Goal: Task Accomplishment & Management: Manage account settings

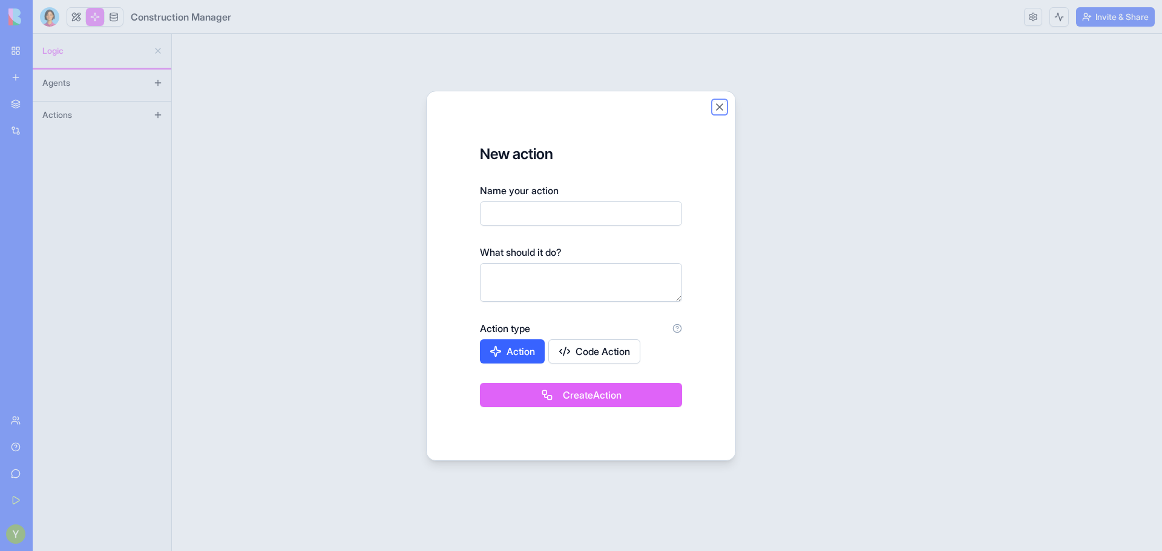
drag, startPoint x: 0, startPoint y: 0, endPoint x: 718, endPoint y: 100, distance: 725.4
click at [718, 101] on button "Close" at bounding box center [720, 107] width 12 height 12
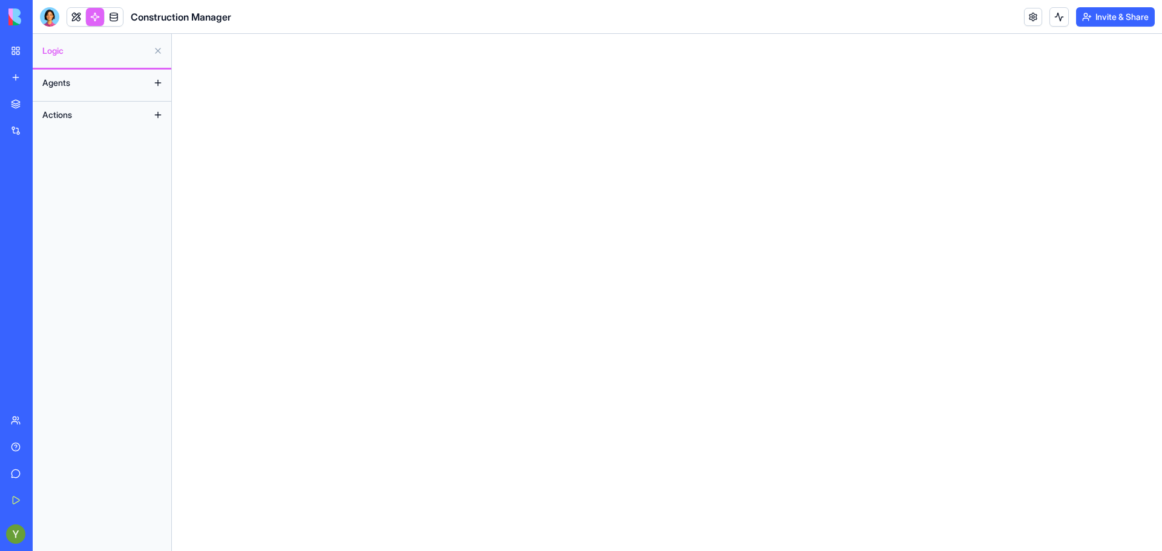
click at [174, 13] on span "Construction Manager" at bounding box center [181, 17] width 100 height 15
click at [21, 16] on img at bounding box center [45, 16] width 75 height 17
click at [38, 47] on div "My Workspace" at bounding box center [37, 51] width 16 height 12
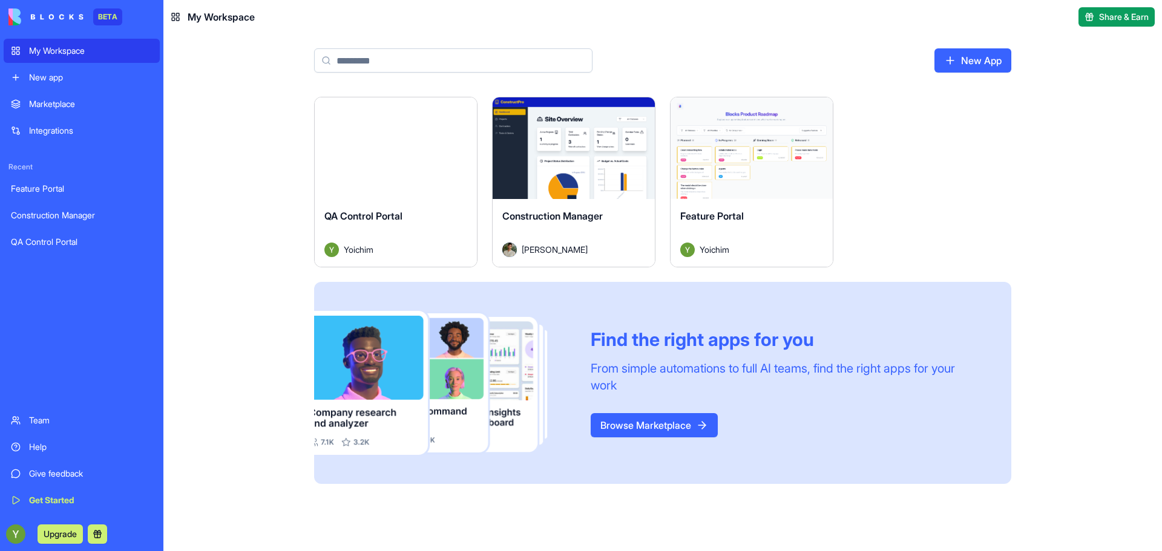
click at [444, 218] on div "QA Control Portal" at bounding box center [395, 226] width 143 height 34
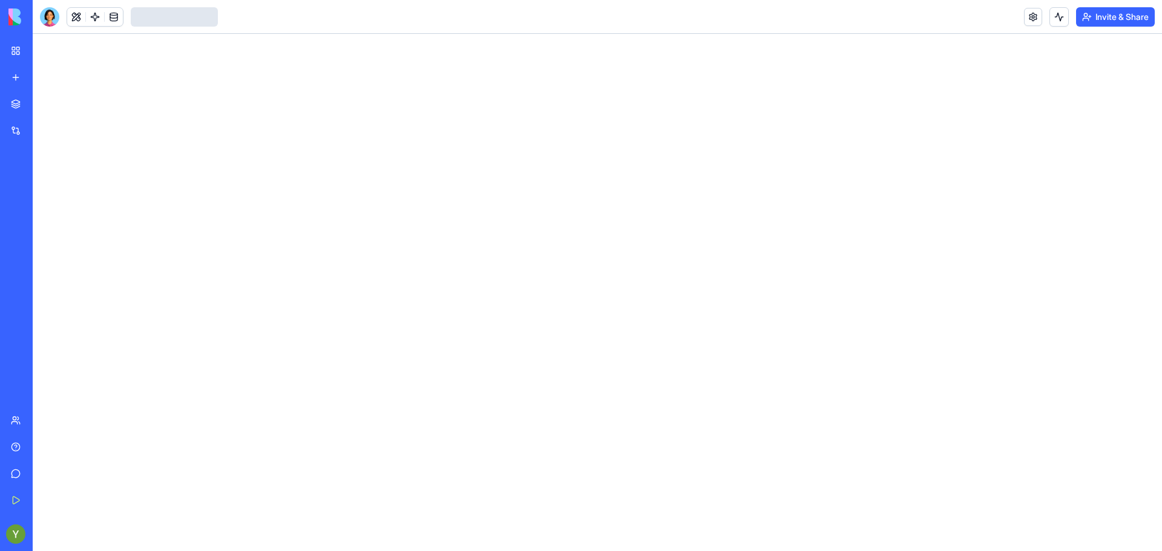
click at [260, 133] on div at bounding box center [597, 292] width 1129 height 517
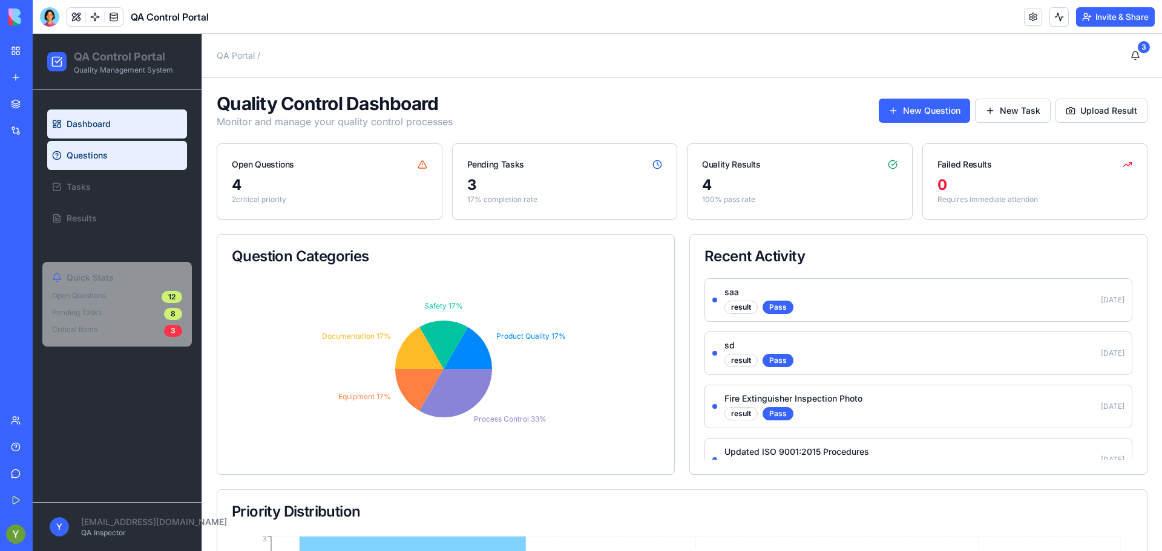
click at [67, 156] on link "Questions" at bounding box center [117, 155] width 140 height 29
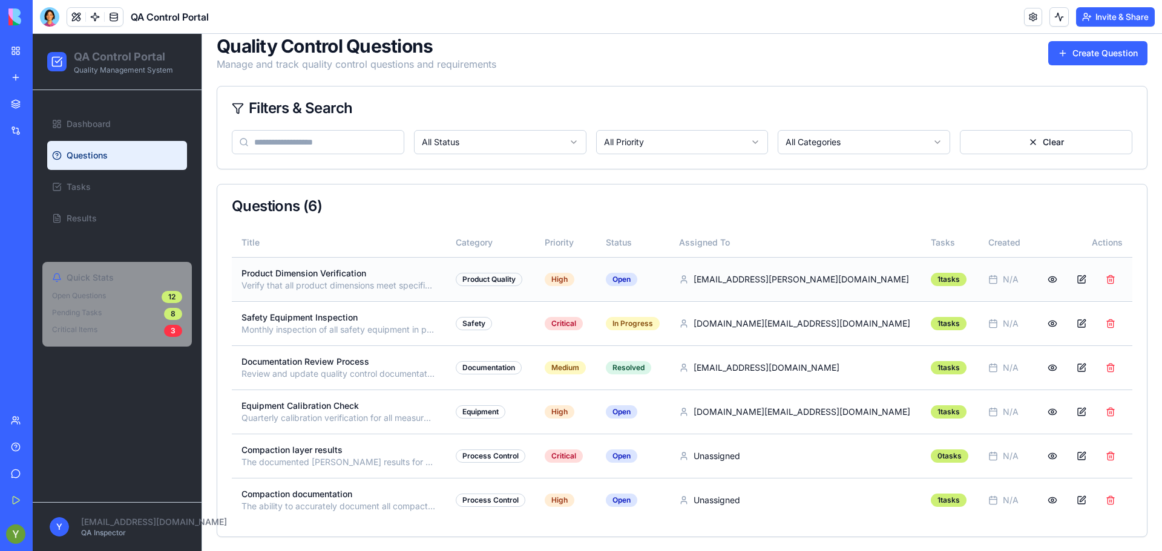
scroll to position [58, 0]
click at [287, 400] on p "Equipment Calibration Check" at bounding box center [338, 405] width 195 height 12
click at [1048, 452] on button at bounding box center [1052, 456] width 24 height 22
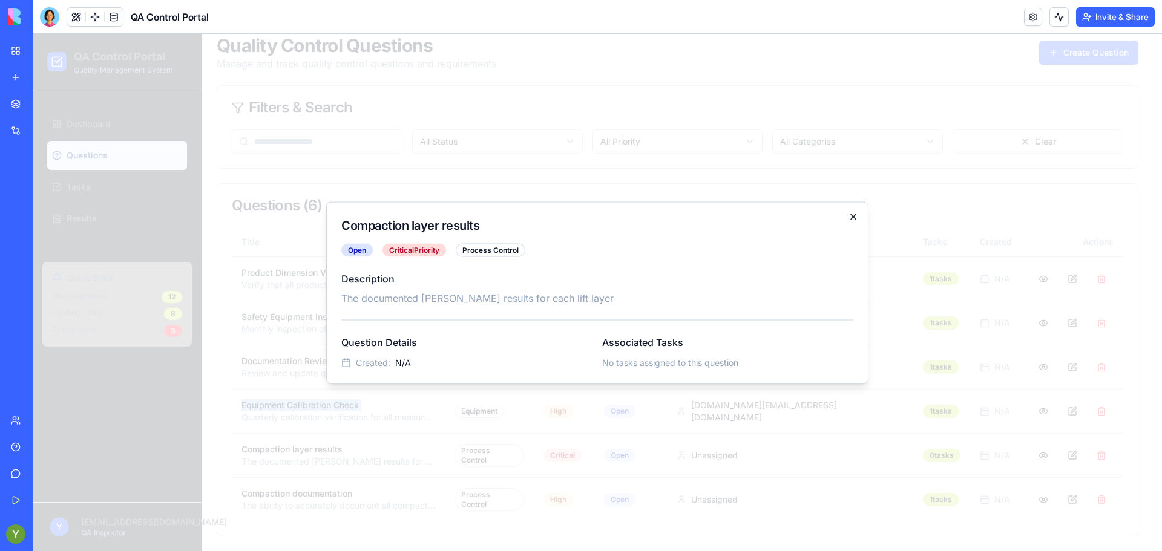
click at [855, 219] on icon "button" at bounding box center [854, 217] width 10 height 10
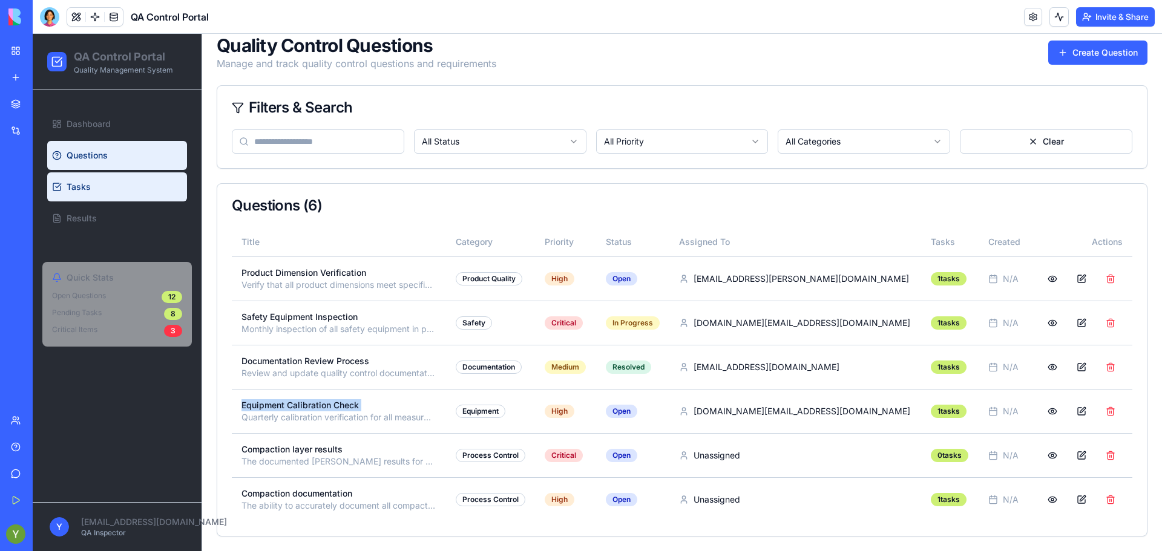
click at [94, 193] on link "Tasks" at bounding box center [117, 186] width 140 height 29
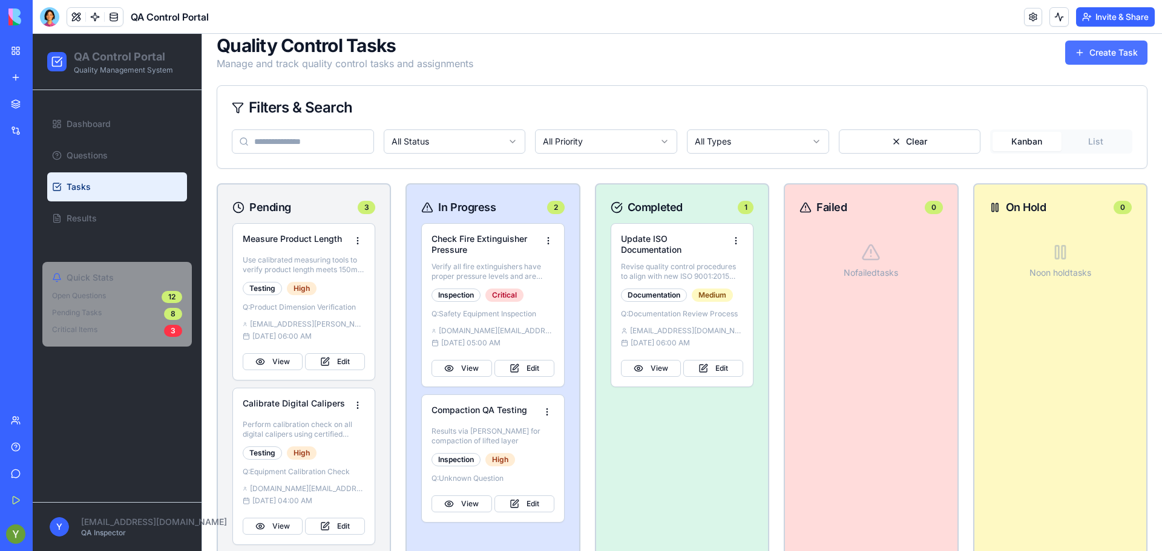
click at [1092, 54] on button "Create Task" at bounding box center [1106, 53] width 82 height 24
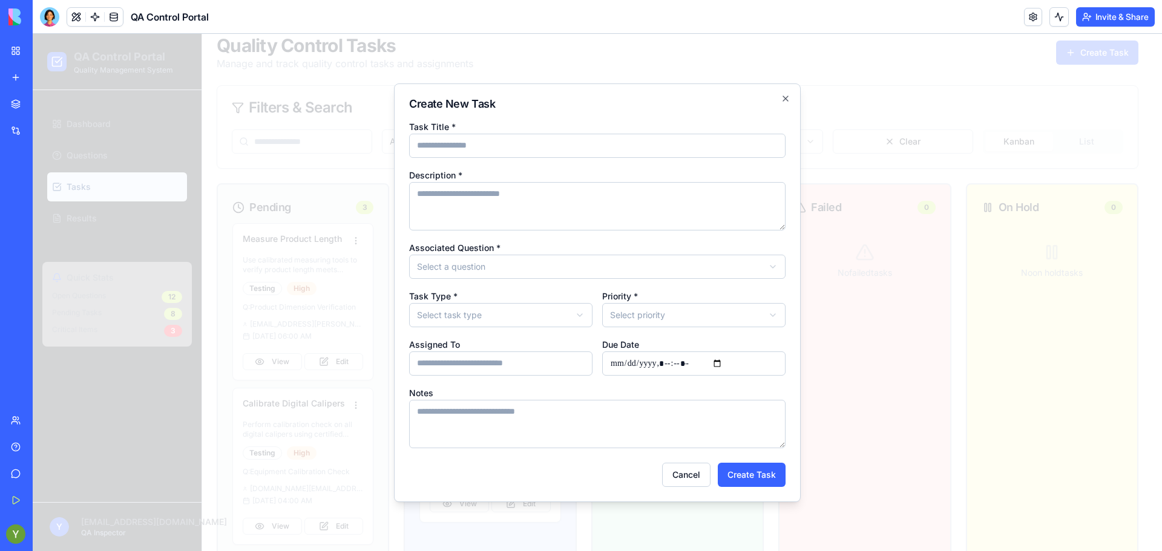
type input "*"
type input "**********"
click at [448, 205] on textarea "Description *" at bounding box center [597, 206] width 376 height 48
type textarea "*"
type textarea "**********"
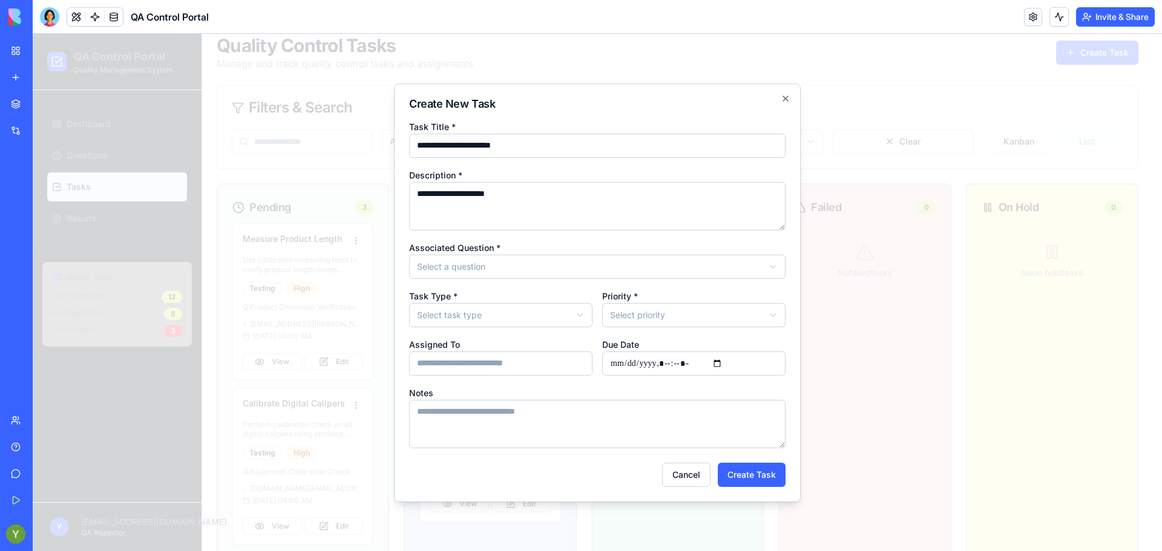
click at [484, 279] on div "**********" at bounding box center [597, 283] width 376 height 329
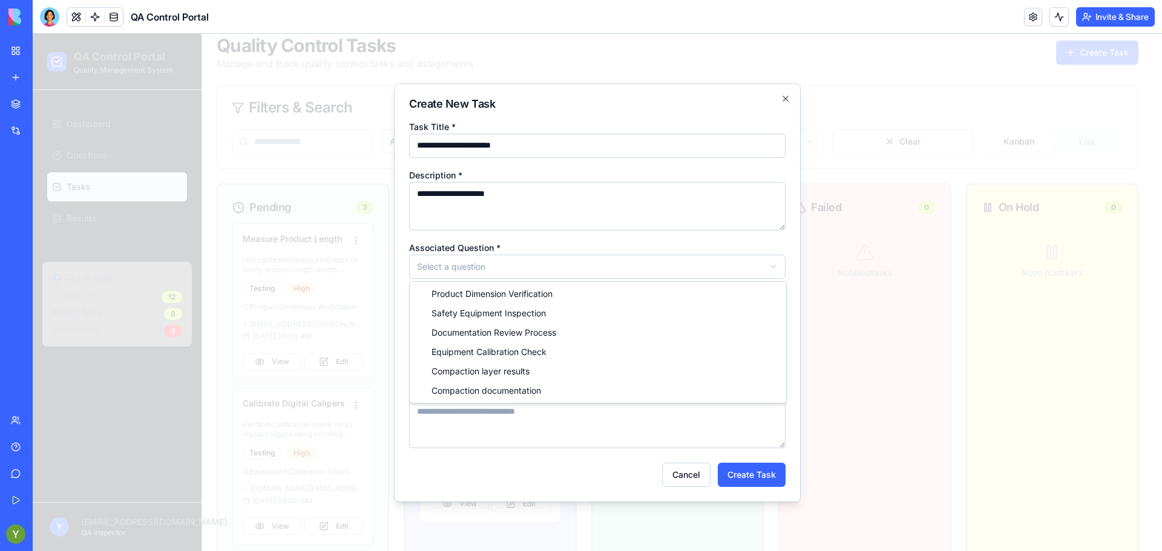
click at [483, 274] on body "QA Control Portal Quality Management System Dashboard Questions Tasks Results Q…" at bounding box center [593, 339] width 1120 height 726
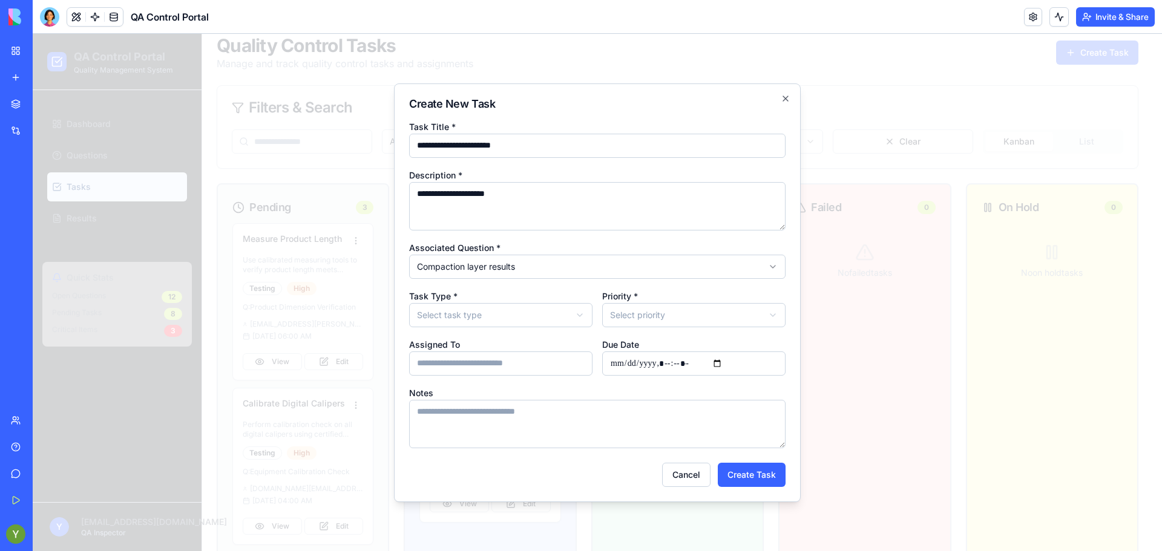
click at [465, 310] on body "QA Control Portal Quality Management System Dashboard Questions Tasks Results Q…" at bounding box center [593, 339] width 1120 height 726
click at [633, 307] on body "QA Control Portal Quality Management System Dashboard Questions Tasks Results Q…" at bounding box center [593, 339] width 1120 height 726
click at [478, 367] on input "Assigned To" at bounding box center [500, 364] width 183 height 24
click at [733, 472] on button "Create Task" at bounding box center [752, 475] width 68 height 24
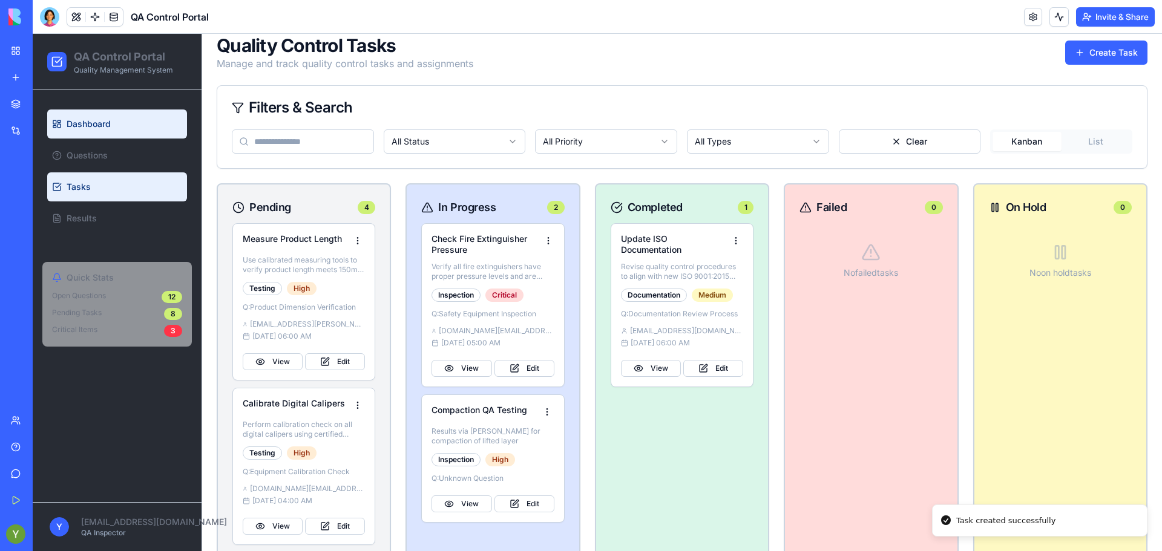
click at [68, 136] on link "Dashboard" at bounding box center [117, 124] width 140 height 29
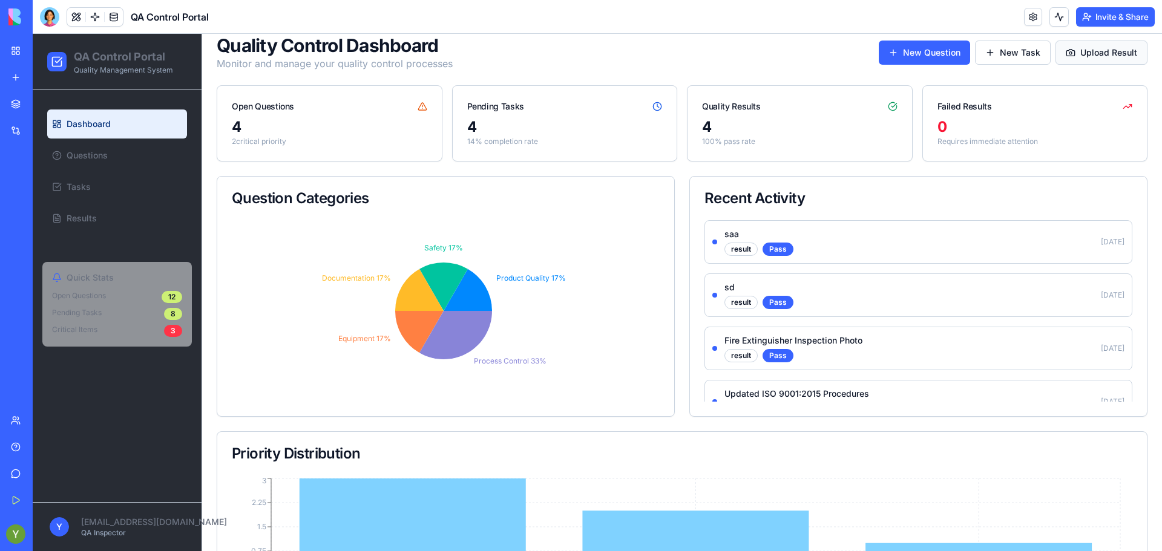
click at [1090, 57] on button "Upload Result" at bounding box center [1102, 53] width 92 height 24
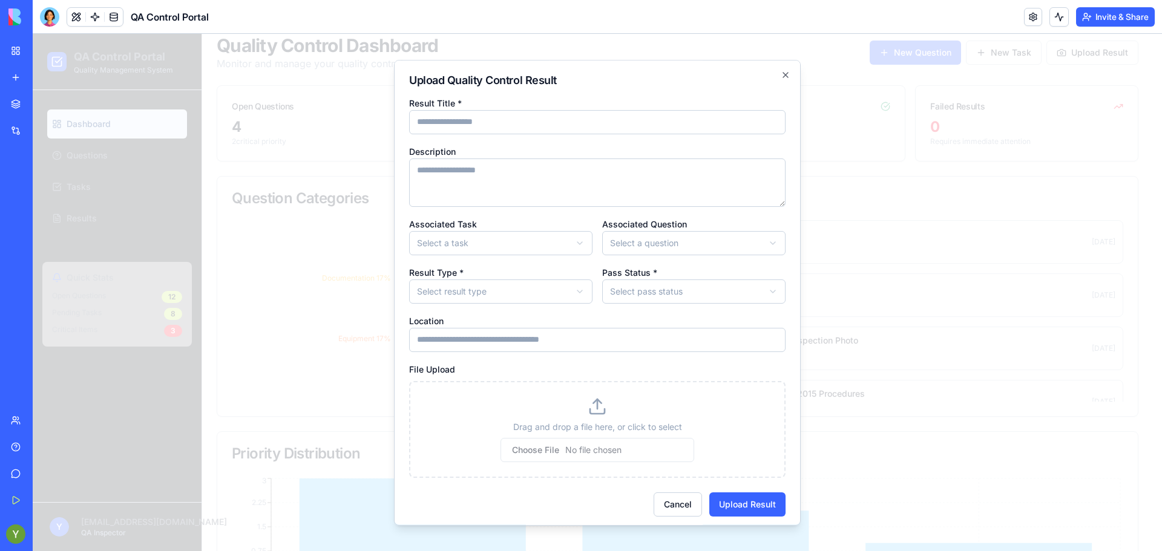
click at [600, 126] on input "Result Title *" at bounding box center [597, 122] width 376 height 24
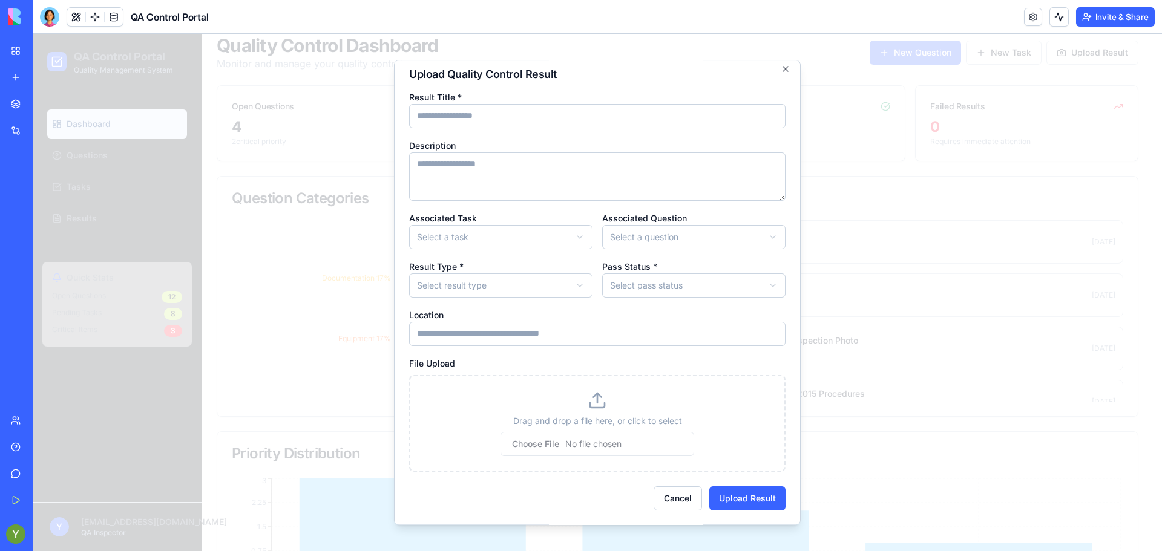
click at [537, 442] on input "file" at bounding box center [598, 444] width 194 height 24
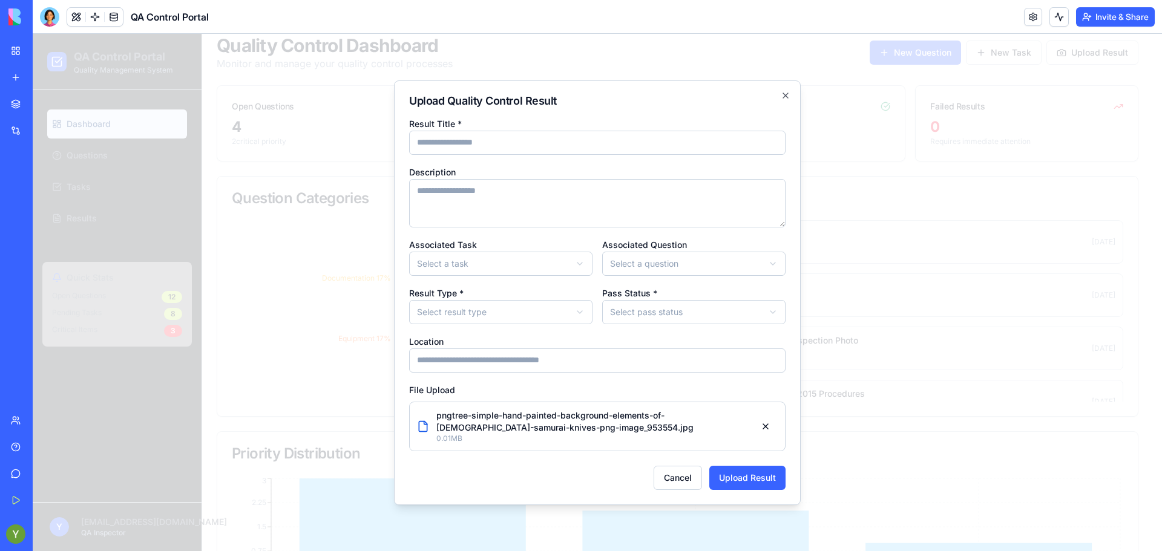
scroll to position [0, 0]
click at [673, 306] on body "QA Control Portal Quality Management System Dashboard Questions Tasks Results Q…" at bounding box center [593, 376] width 1120 height 800
click at [636, 261] on body "QA Control Portal Quality Management System Dashboard Questions Tasks Results Q…" at bounding box center [593, 376] width 1120 height 800
click at [494, 262] on body "QA Control Portal Quality Management System Dashboard Questions Tasks Results Q…" at bounding box center [593, 376] width 1120 height 800
click at [486, 260] on body "QA Control Portal Quality Management System Dashboard Questions Tasks Results Q…" at bounding box center [593, 376] width 1120 height 800
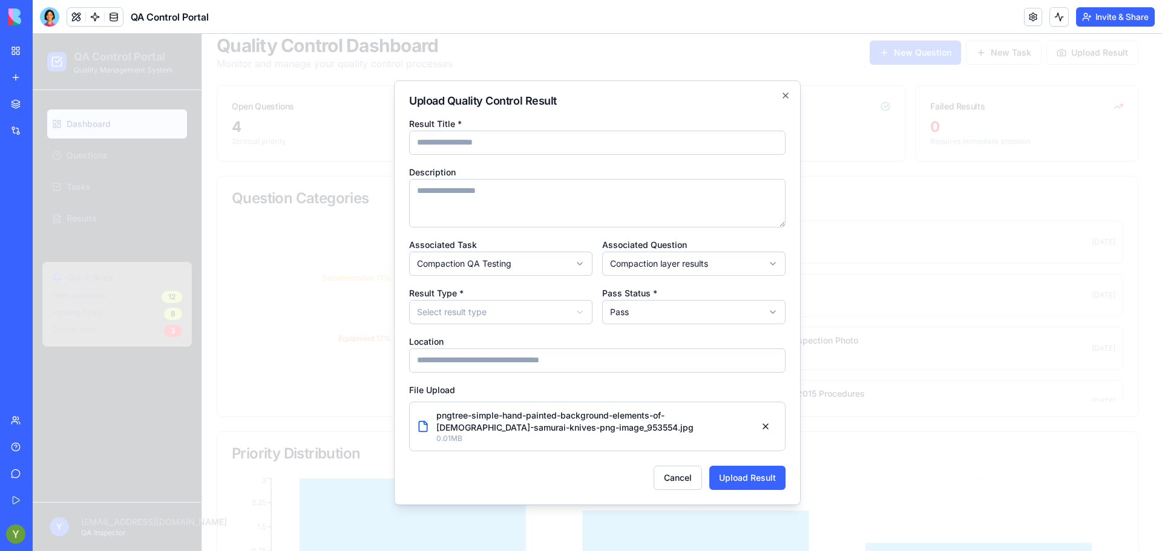
click at [452, 312] on body "QA Control Portal Quality Management System Dashboard Questions Tasks Results Q…" at bounding box center [593, 376] width 1120 height 800
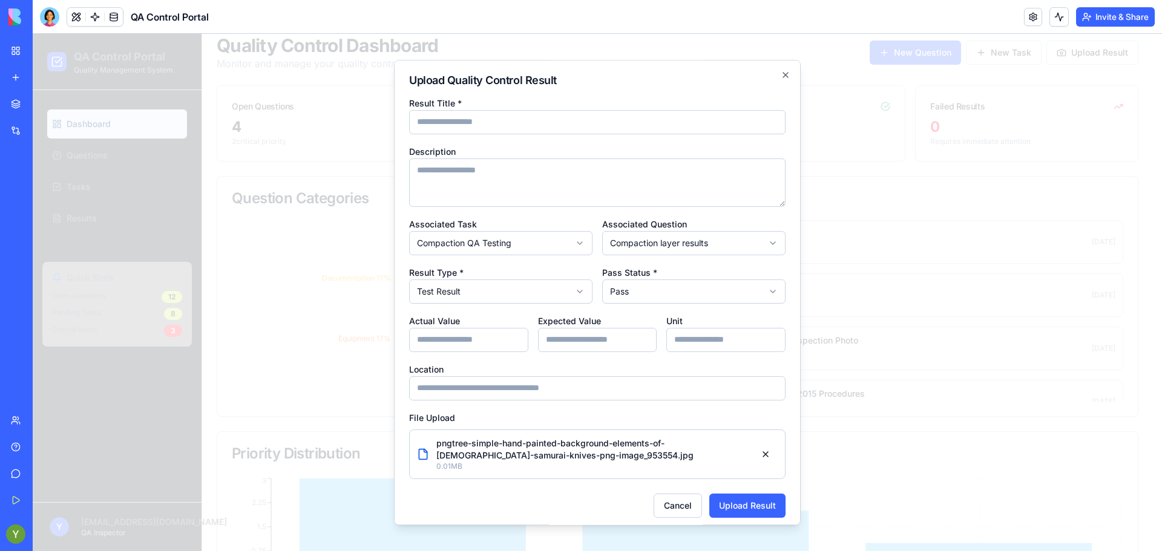
click at [457, 319] on label "Actual Value" at bounding box center [434, 321] width 51 height 10
click at [457, 328] on input "Actual Value" at bounding box center [468, 340] width 119 height 24
click at [462, 336] on input "Actual Value" at bounding box center [468, 340] width 119 height 24
click at [479, 393] on input "Location" at bounding box center [597, 388] width 376 height 24
type input "**********"
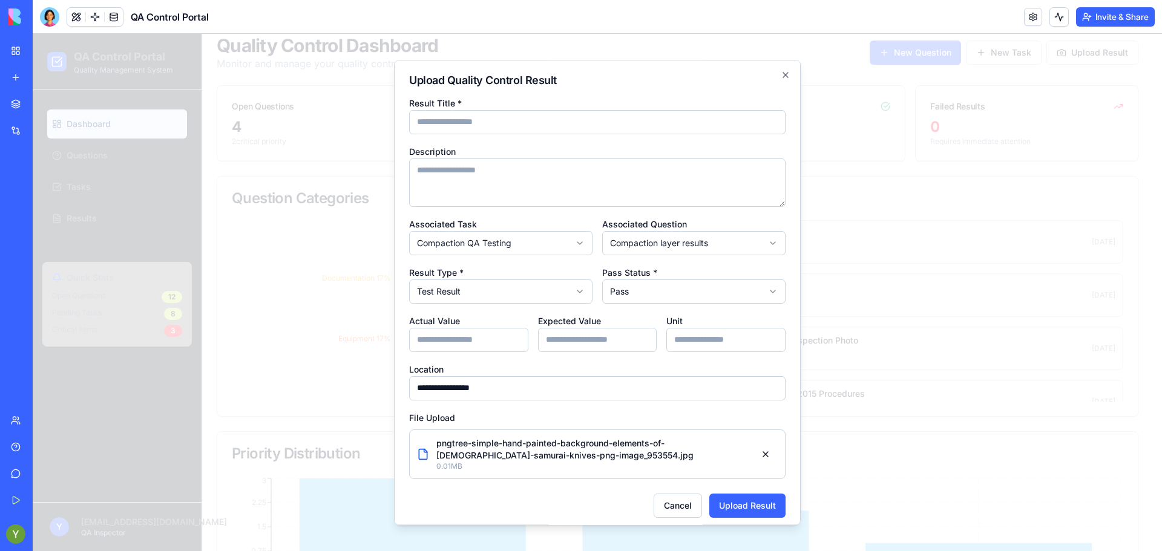
click at [473, 339] on input "Actual Value" at bounding box center [468, 340] width 119 height 24
click at [448, 332] on input "**" at bounding box center [468, 340] width 119 height 24
type input "**"
click at [592, 329] on input "Expected Value" at bounding box center [597, 340] width 119 height 24
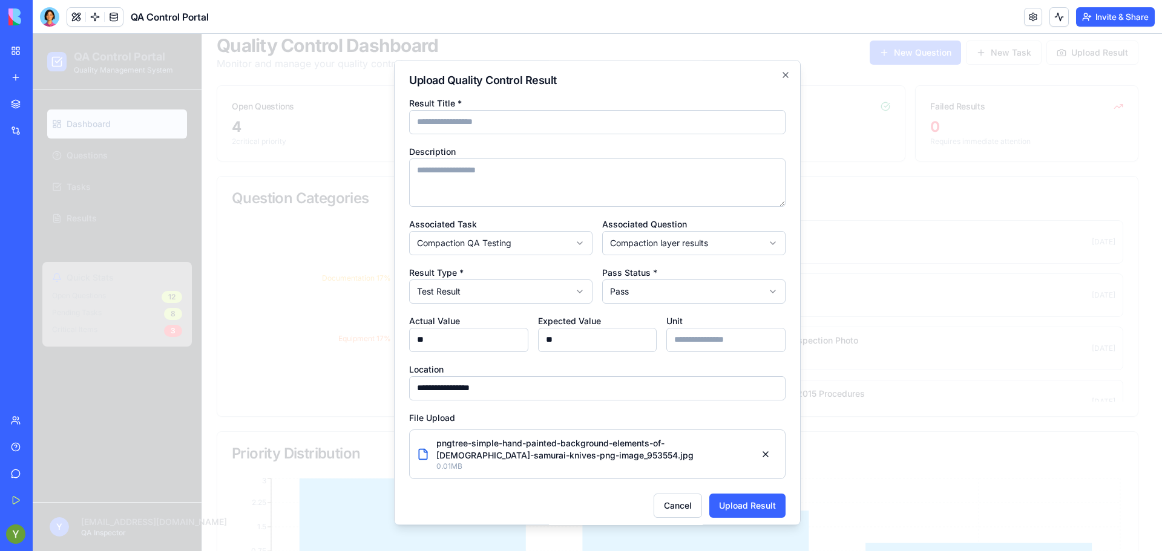
type input "**"
click at [680, 342] on input "Unit" at bounding box center [725, 340] width 119 height 24
click at [470, 130] on input "Result Title *" at bounding box center [597, 122] width 376 height 24
type input "**********"
click at [725, 507] on button "Upload Result" at bounding box center [747, 506] width 76 height 24
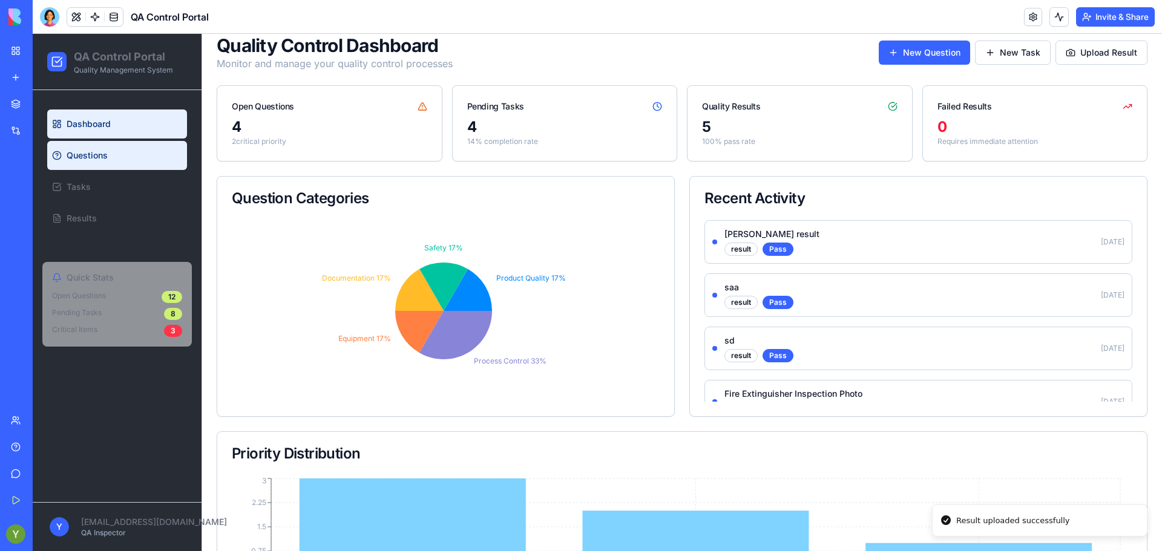
click at [75, 150] on span "Questions" at bounding box center [87, 155] width 41 height 12
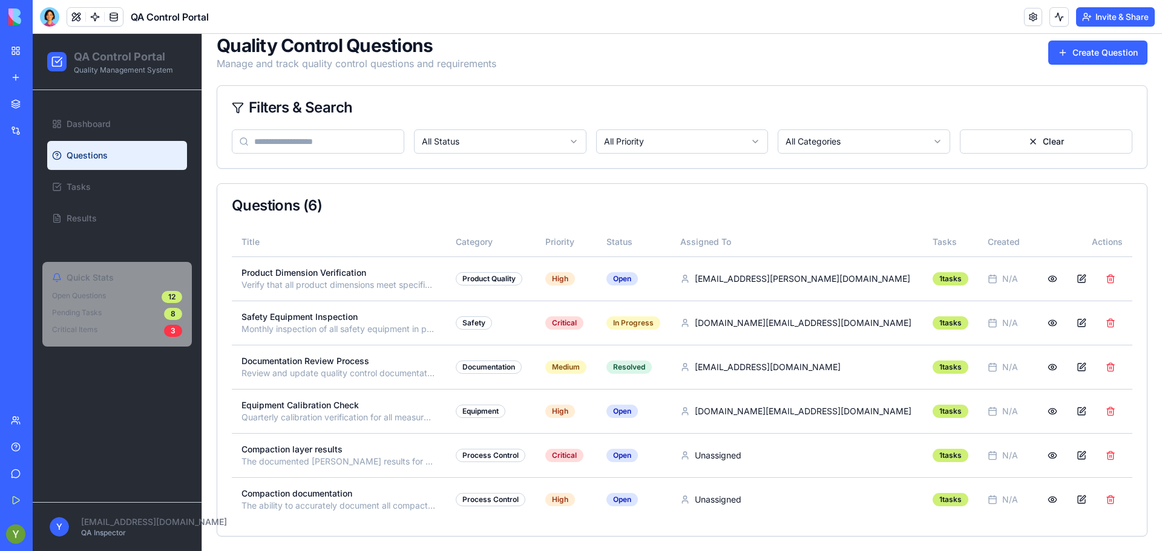
click at [75, 150] on span "Questions" at bounding box center [87, 155] width 41 height 12
click at [145, 218] on link "Results" at bounding box center [117, 218] width 140 height 29
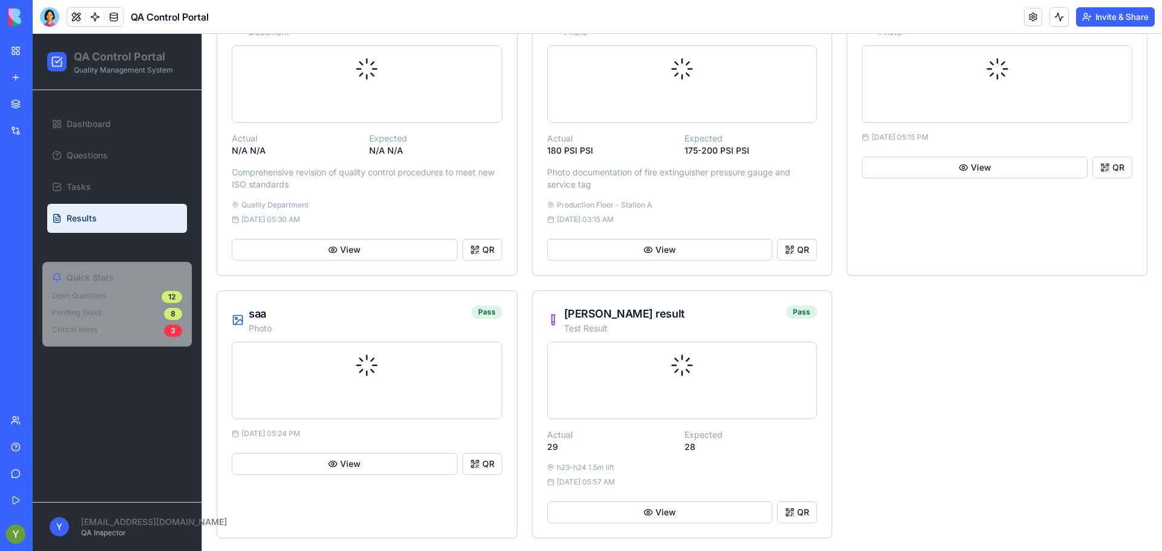
scroll to position [378, 0]
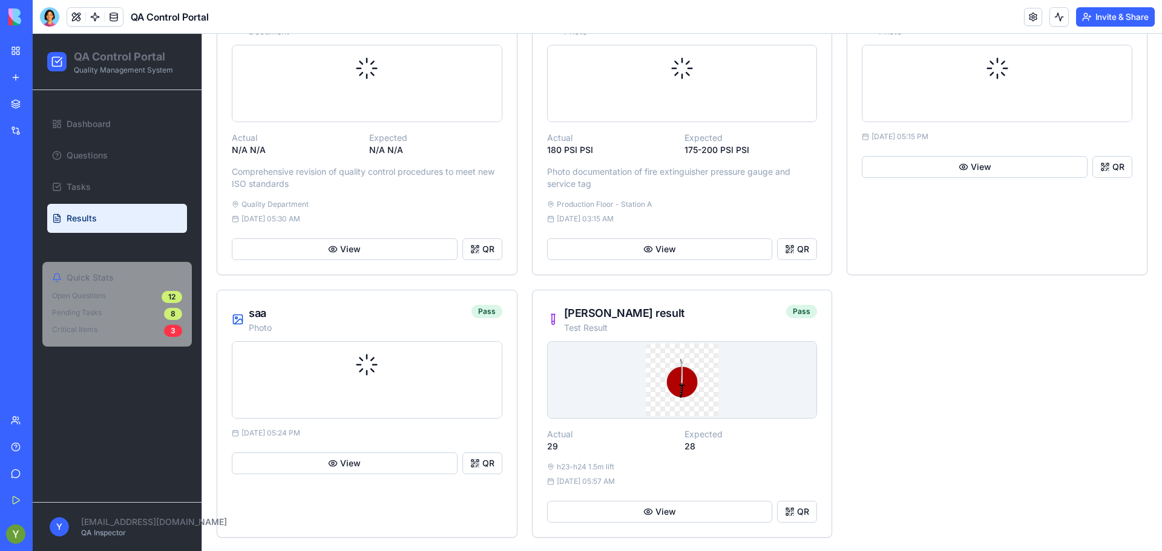
click at [592, 324] on p "Test Result" at bounding box center [624, 328] width 120 height 12
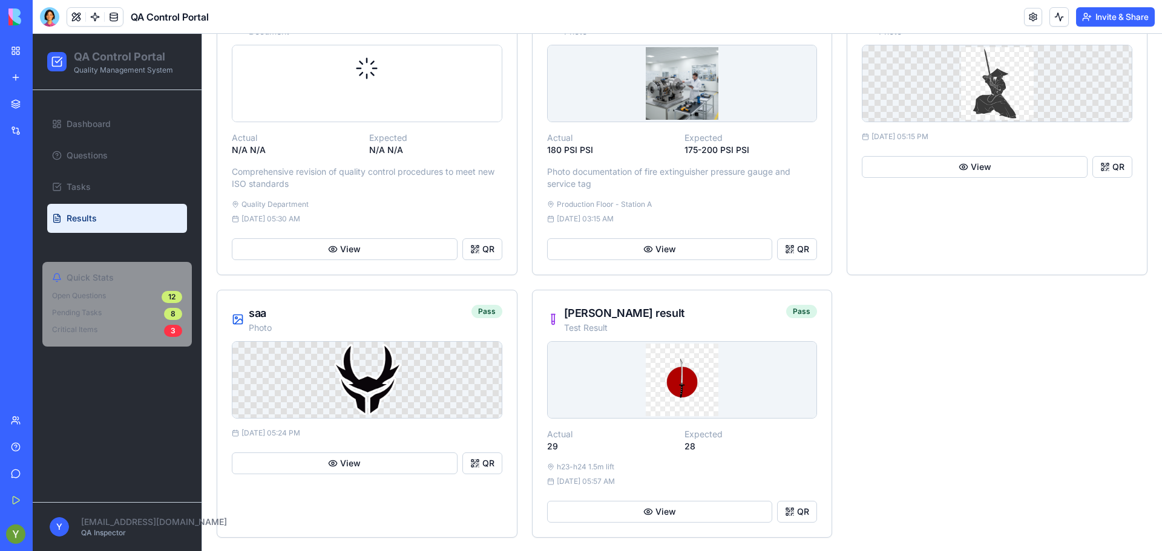
click at [675, 386] on img at bounding box center [682, 380] width 73 height 73
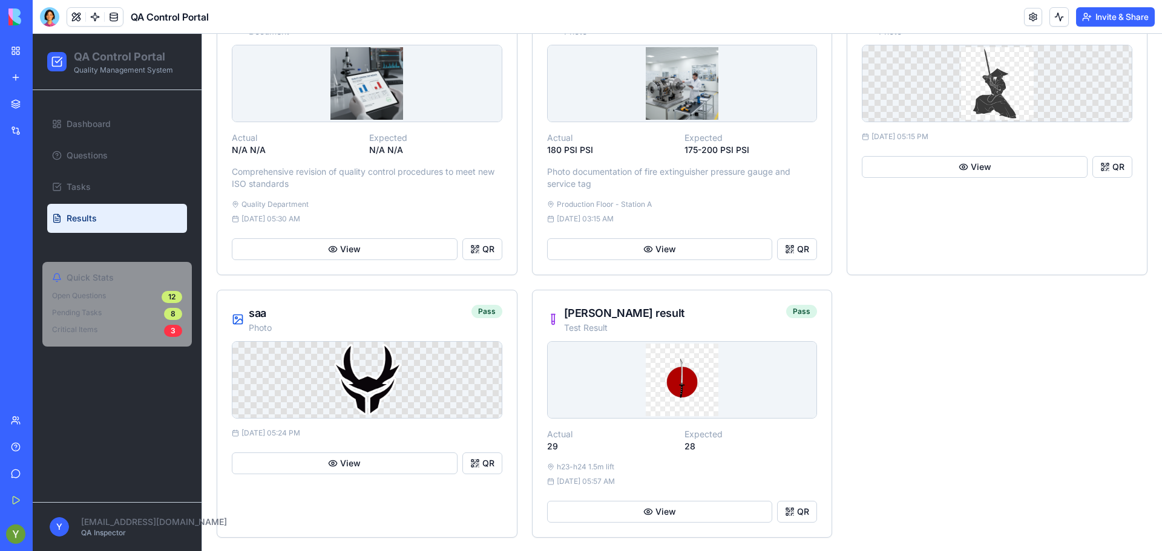
click at [678, 386] on img at bounding box center [682, 380] width 73 height 73
click at [685, 510] on button "View" at bounding box center [660, 512] width 226 height 22
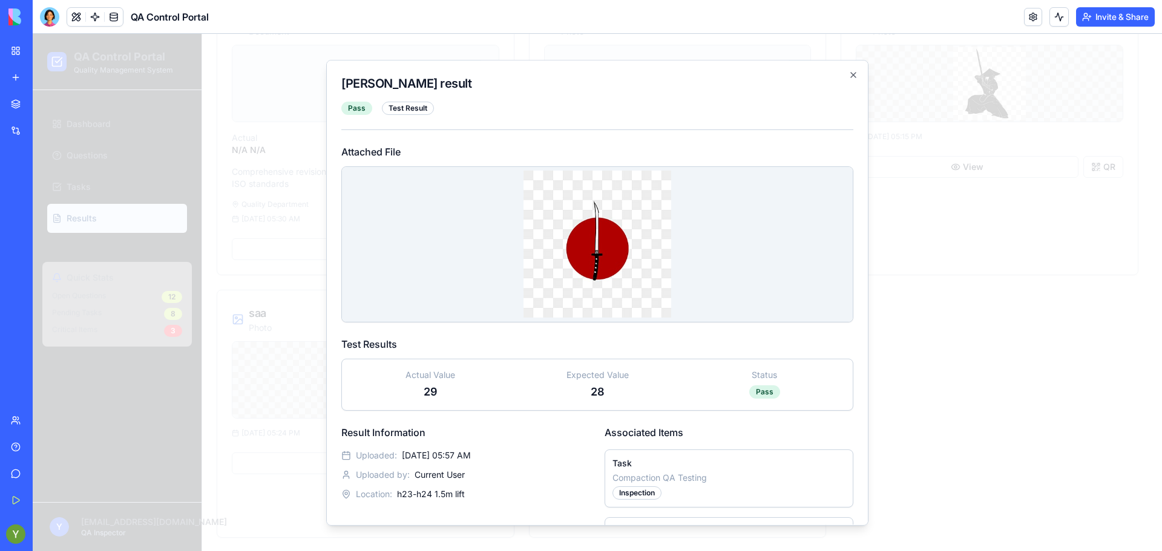
click at [674, 246] on div at bounding box center [597, 244] width 511 height 155
click at [845, 80] on div "[PERSON_NAME] result Pass Test Result Attached File Test Results Actual Value 2…" at bounding box center [597, 293] width 542 height 466
click at [402, 106] on div "Test Result" at bounding box center [408, 108] width 52 height 13
click at [849, 77] on icon "button" at bounding box center [854, 75] width 10 height 10
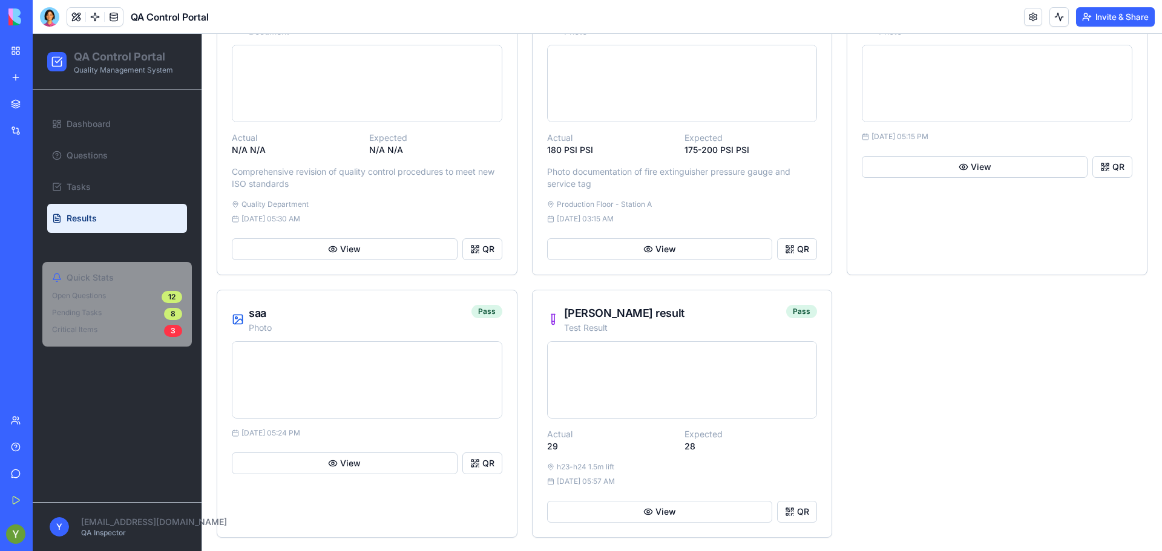
scroll to position [379, 0]
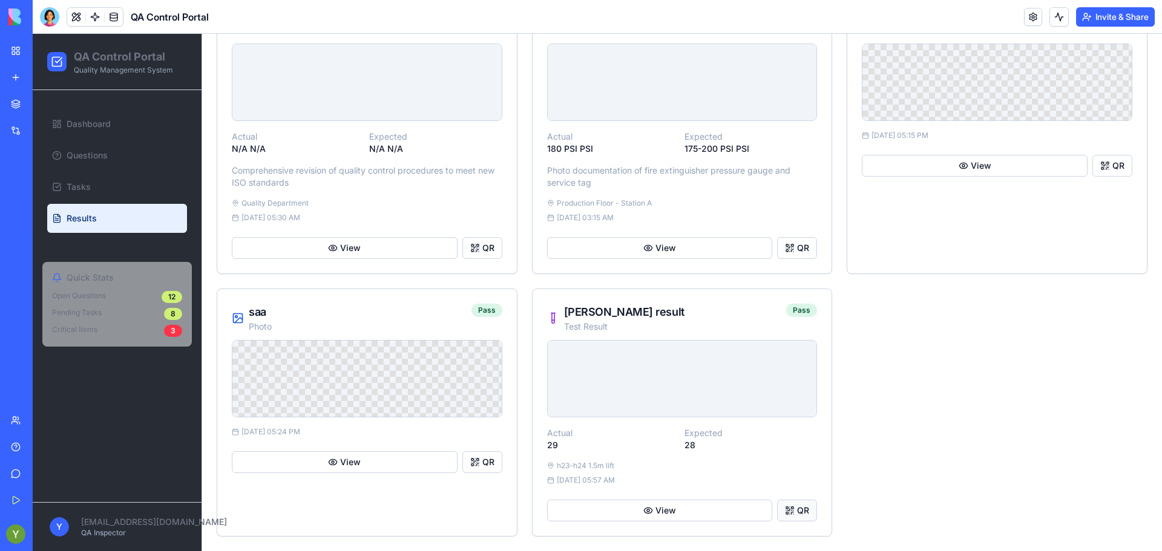
click at [795, 506] on button "QR" at bounding box center [797, 511] width 40 height 22
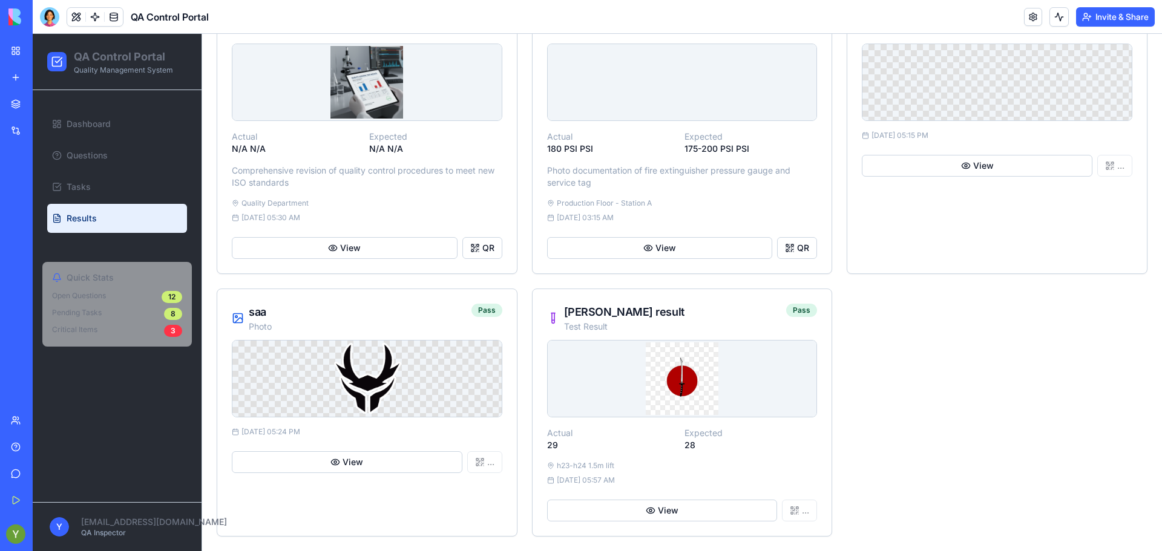
click at [800, 507] on div "View ..." at bounding box center [682, 508] width 271 height 27
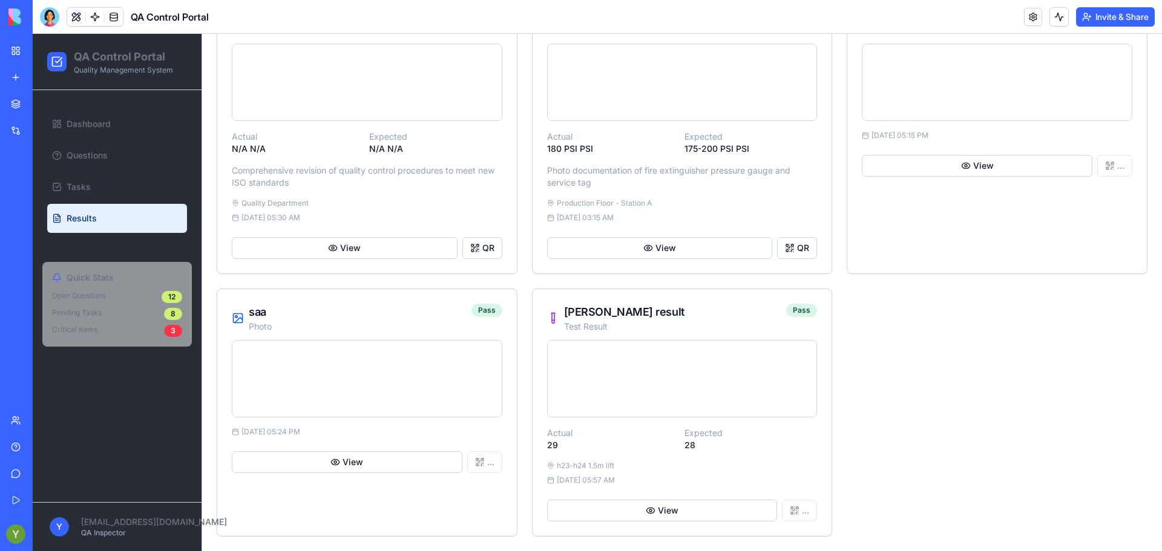
click at [787, 508] on div "View ..." at bounding box center [682, 508] width 271 height 27
click at [801, 508] on button "QR" at bounding box center [797, 511] width 40 height 22
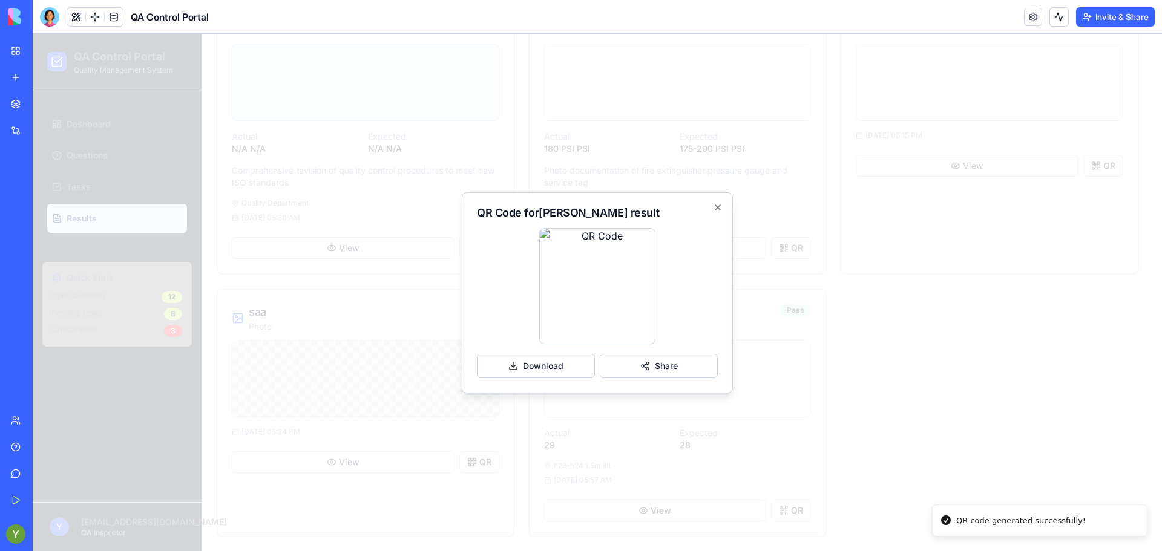
click at [709, 205] on div "QR Code for [PERSON_NAME] result Download Share Close" at bounding box center [597, 292] width 271 height 201
click at [723, 205] on div "QR Code for [PERSON_NAME] result Download Share Close" at bounding box center [597, 292] width 271 height 201
click at [718, 212] on div "QR Code for [PERSON_NAME] result Download Share Close" at bounding box center [597, 292] width 271 height 201
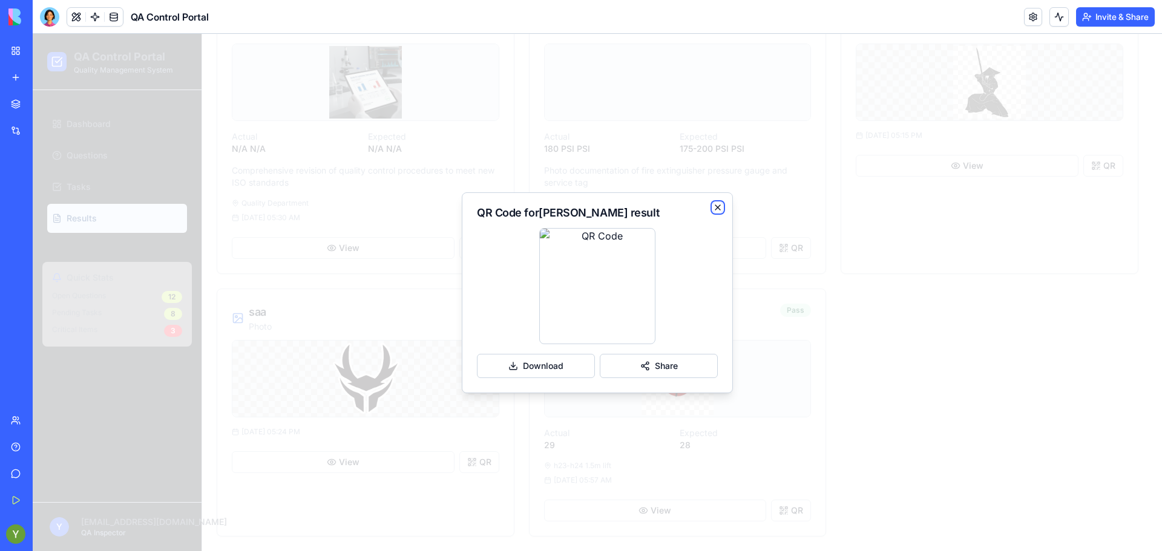
click at [718, 210] on icon "button" at bounding box center [718, 208] width 10 height 10
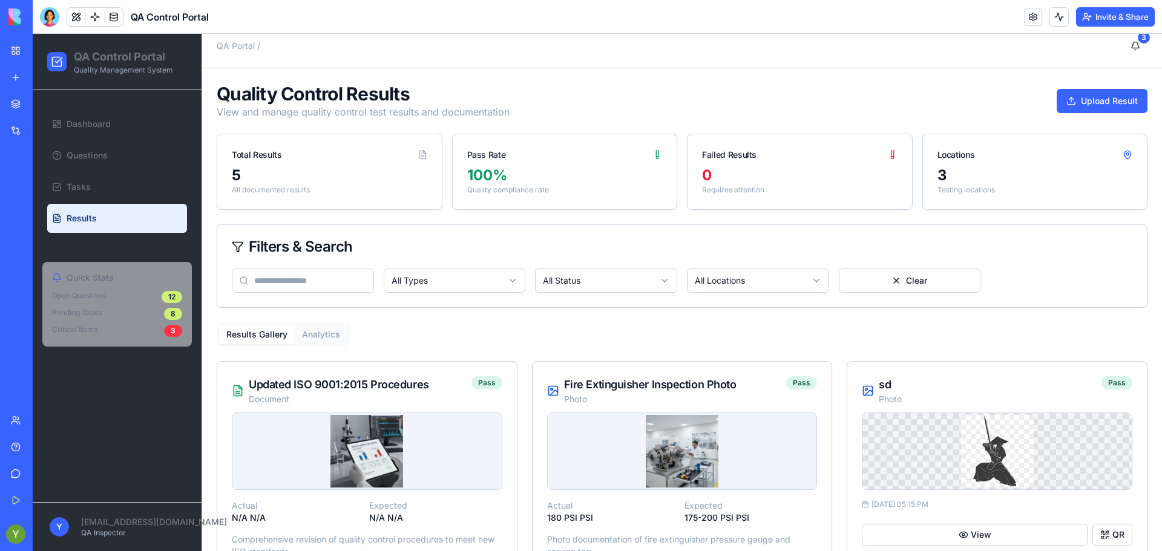
scroll to position [0, 0]
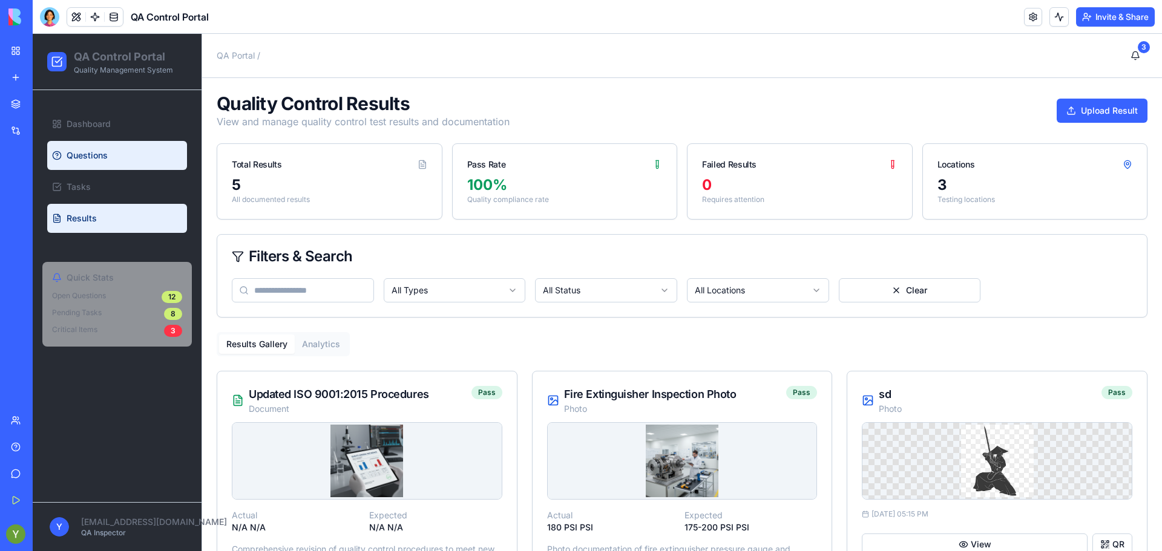
click at [96, 144] on link "Questions" at bounding box center [117, 155] width 140 height 29
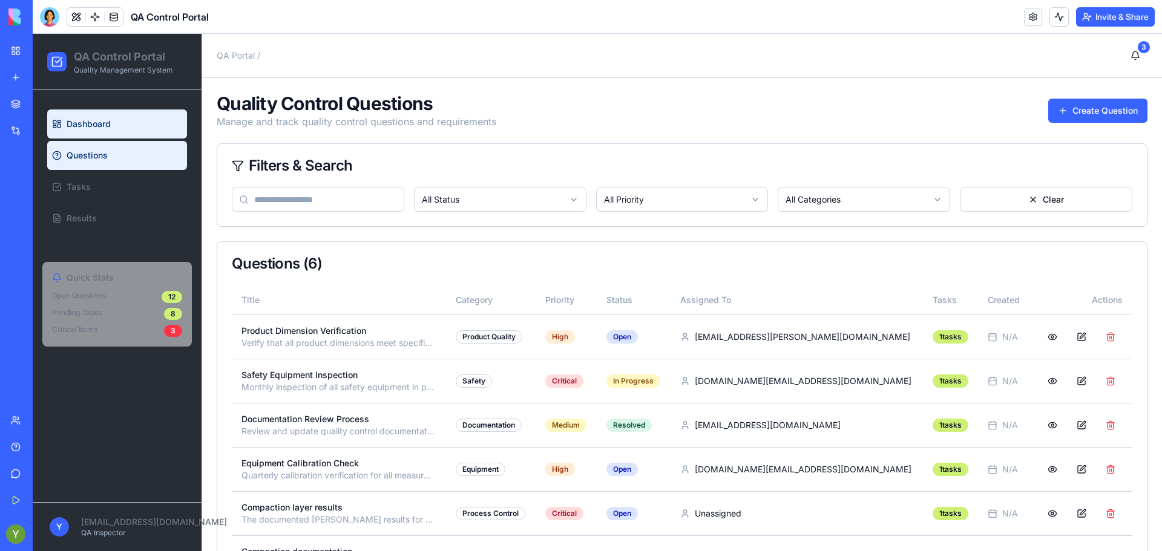
click at [94, 127] on span "Dashboard" at bounding box center [89, 124] width 44 height 12
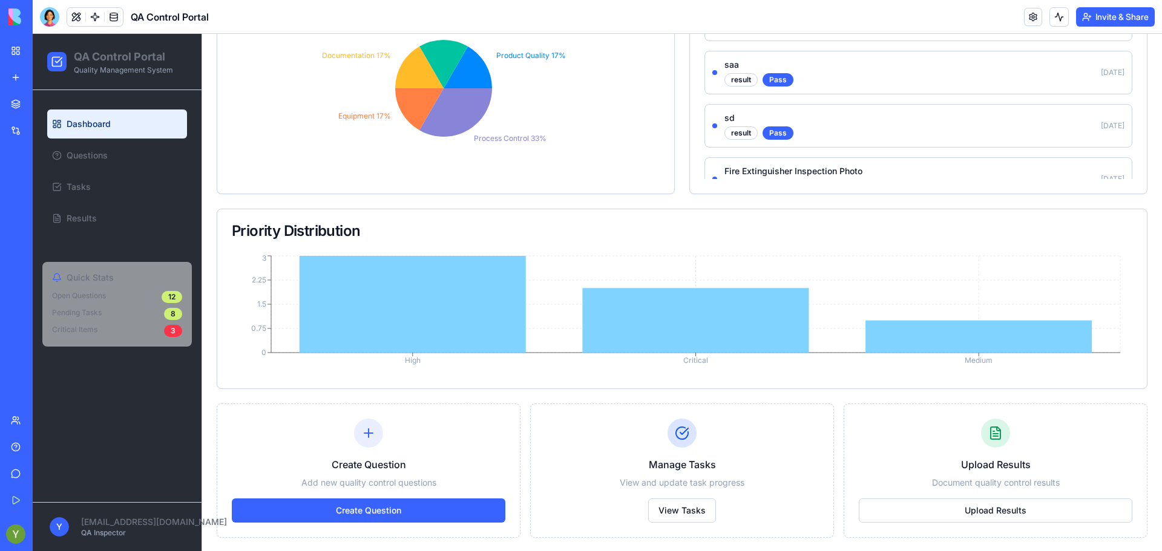
scroll to position [282, 0]
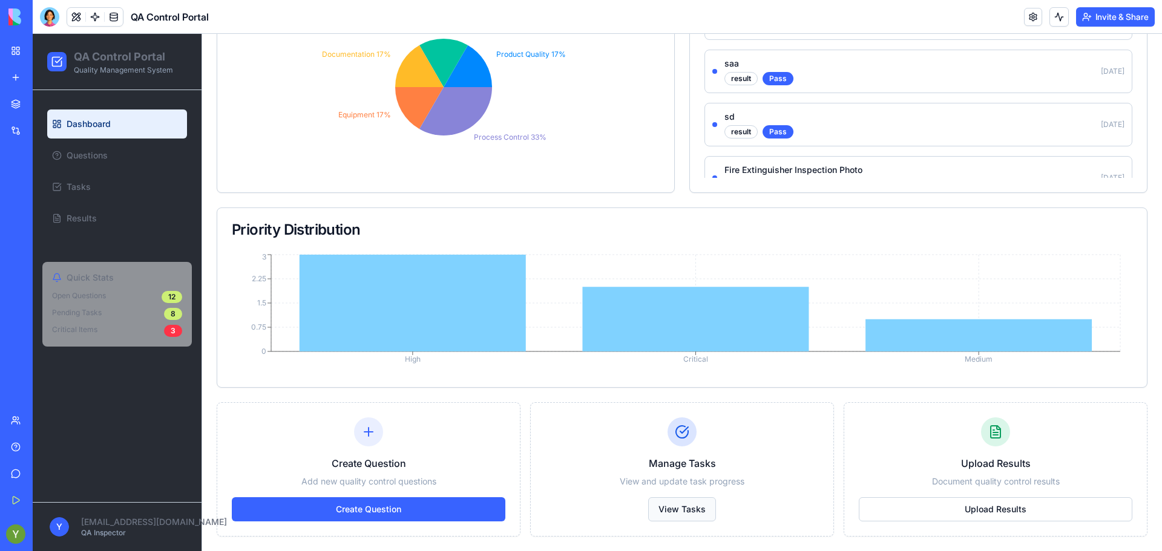
click at [683, 517] on button "View Tasks" at bounding box center [682, 510] width 68 height 24
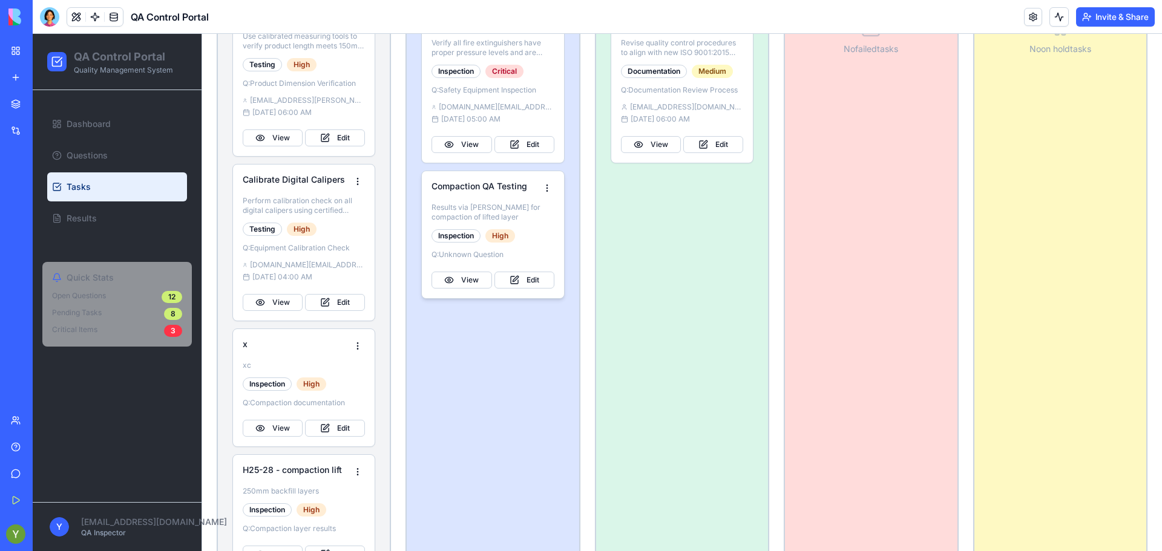
click at [487, 192] on div "Compaction QA Testing" at bounding box center [493, 188] width 122 height 15
click at [437, 303] on div "Check Fire Extinguisher Pressure Verify all fire extinguishers have proper pres…" at bounding box center [493, 156] width 172 height 314
click at [453, 286] on button "View" at bounding box center [462, 280] width 60 height 17
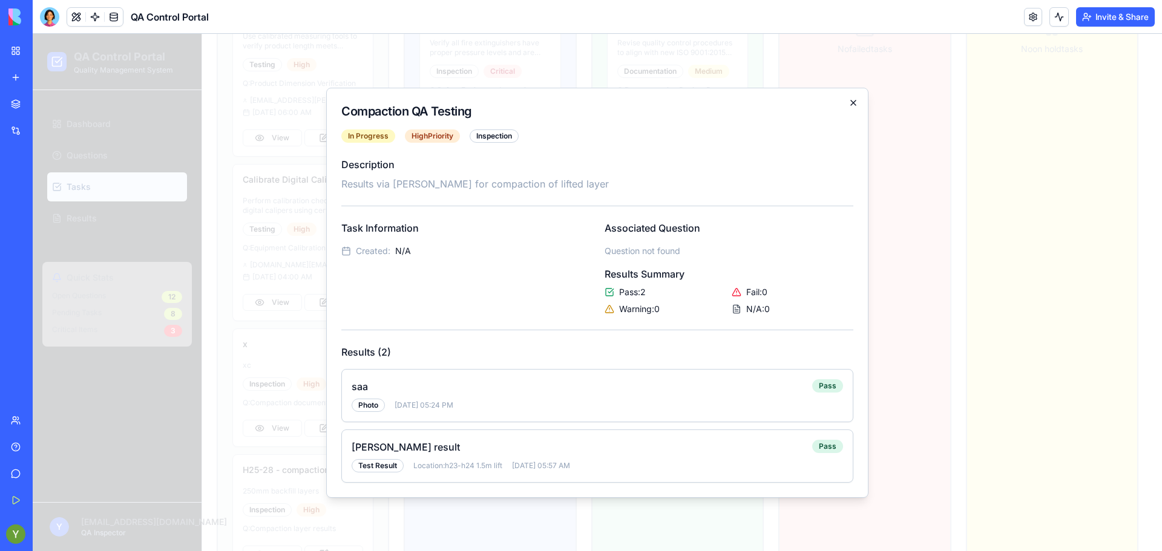
click at [852, 102] on icon "button" at bounding box center [853, 102] width 5 height 5
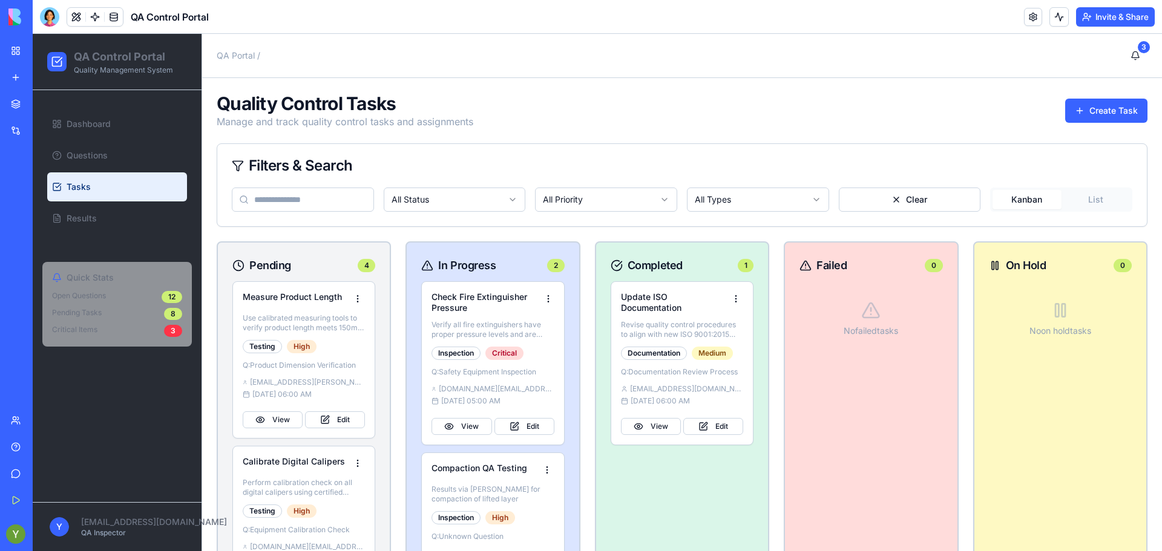
click at [186, 17] on span "QA Control Portal" at bounding box center [170, 17] width 78 height 15
click at [1038, 21] on link at bounding box center [1033, 17] width 18 height 18
click at [1106, 17] on button "Invite & Share" at bounding box center [1115, 16] width 79 height 19
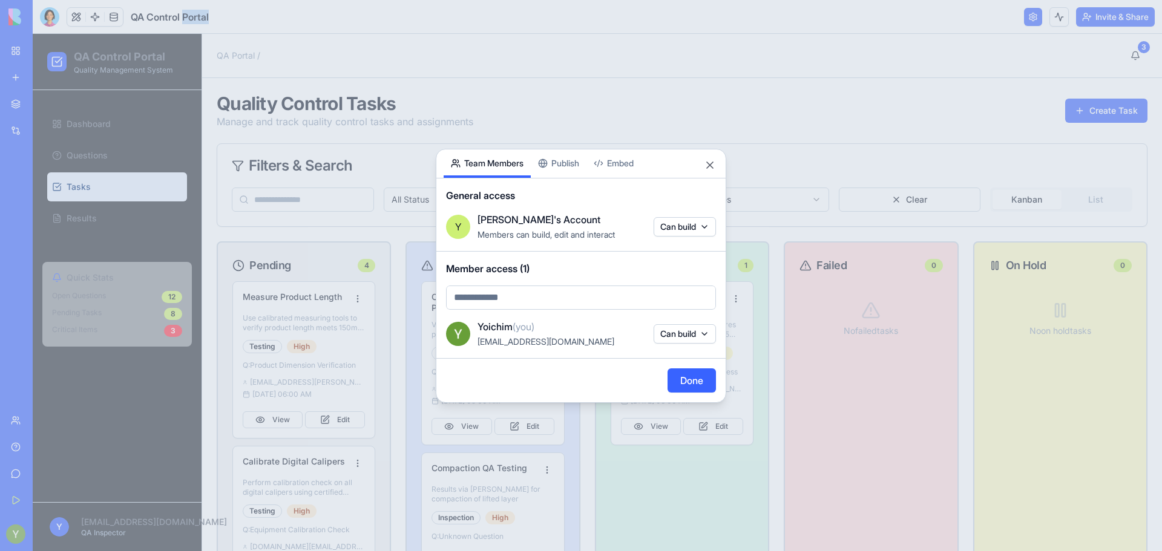
click at [561, 172] on div "Share App Team Members Publish Embed General access Y [PERSON_NAME]'s Account M…" at bounding box center [581, 276] width 291 height 254
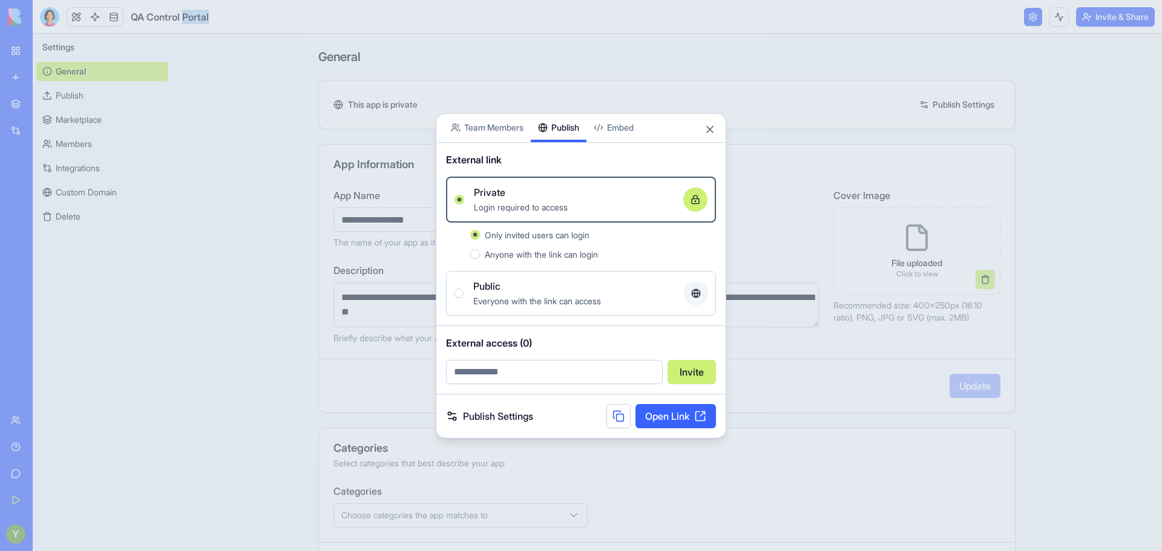
click at [540, 235] on span "Only invited users can login" at bounding box center [537, 235] width 105 height 10
click at [480, 235] on button "Only invited users can login" at bounding box center [475, 235] width 10 height 10
click at [484, 253] on div "Anyone with the link can login" at bounding box center [593, 254] width 246 height 15
click at [480, 253] on button "Anyone with the link can login" at bounding box center [475, 254] width 10 height 10
click at [459, 291] on button "Public Everyone with the link can access" at bounding box center [459, 294] width 10 height 10
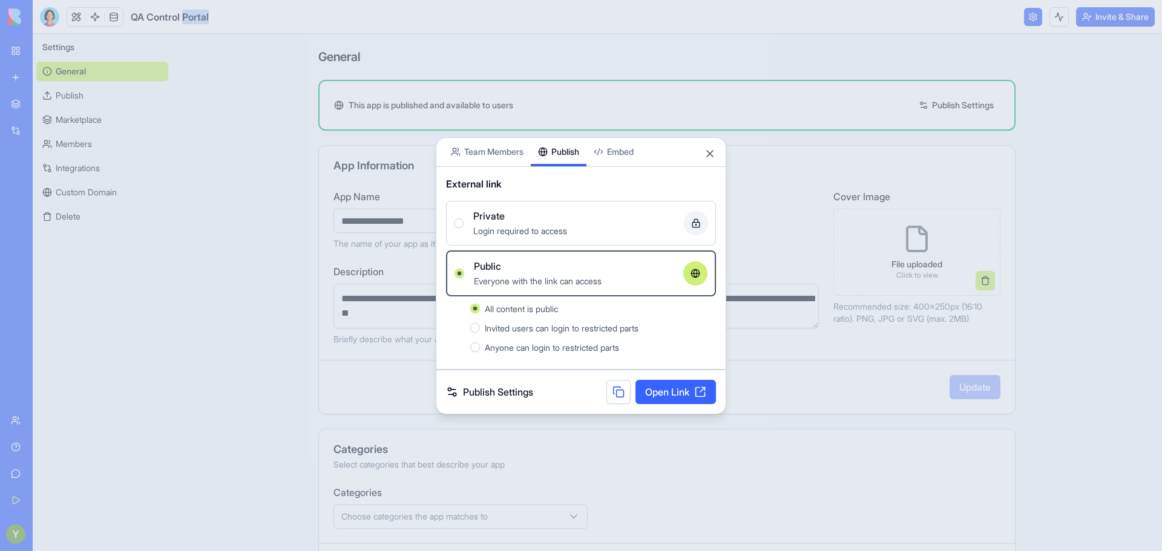
click at [663, 398] on link "Open Link" at bounding box center [676, 392] width 80 height 24
